Goal: Task Accomplishment & Management: Use online tool/utility

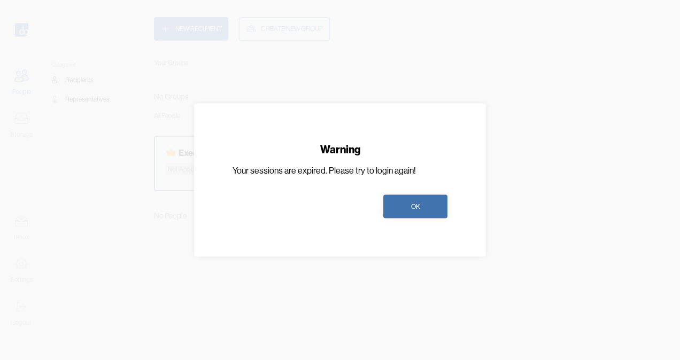
click at [424, 211] on button "OK" at bounding box center [415, 207] width 64 height 24
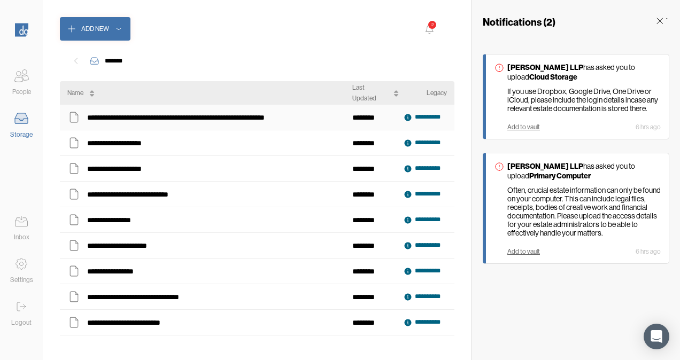
click at [410, 118] on icon at bounding box center [408, 117] width 7 height 7
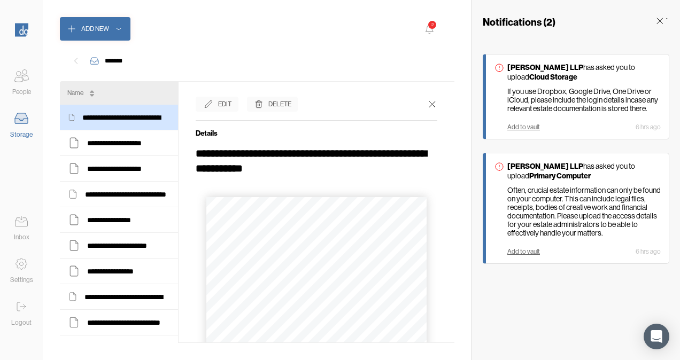
click at [427, 105] on icon at bounding box center [432, 104] width 11 height 11
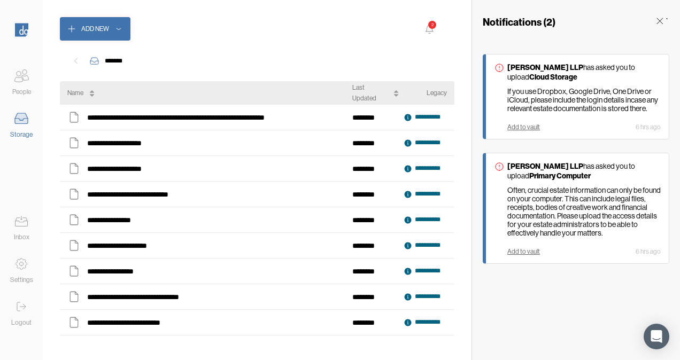
click at [524, 124] on div "Add to vault" at bounding box center [524, 127] width 33 height 7
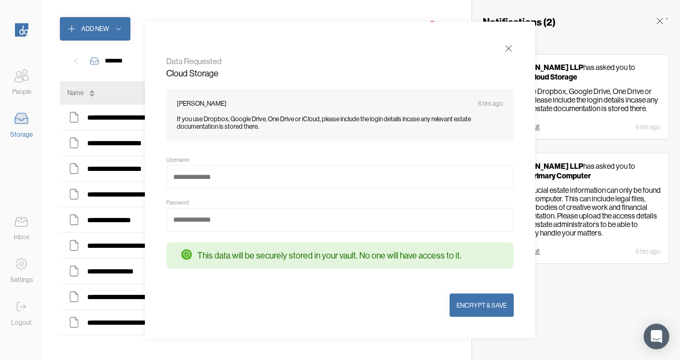
click at [509, 48] on icon at bounding box center [508, 48] width 11 height 11
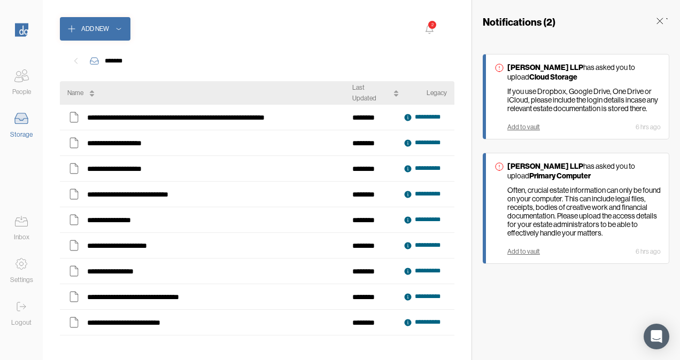
click at [523, 248] on div "Add to vault" at bounding box center [524, 251] width 33 height 7
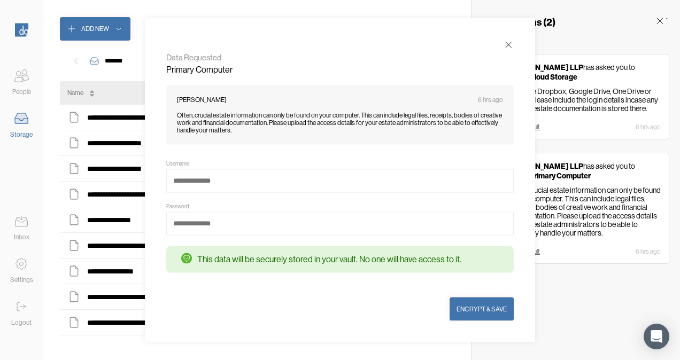
click at [601, 275] on div "Notifications ( 2 ) ` [PERSON_NAME] LLP has asked you to upload Cloud Storage I…" at bounding box center [576, 180] width 209 height 360
click at [507, 45] on icon at bounding box center [508, 45] width 11 height 11
